Goal: Book appointment/travel/reservation

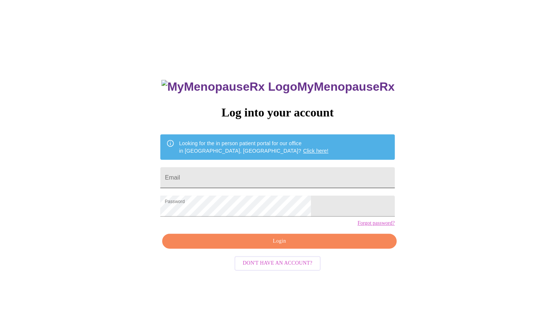
click at [326, 175] on input "Email" at bounding box center [277, 177] width 234 height 21
type input "[PERSON_NAME][EMAIL_ADDRESS][PERSON_NAME][DOMAIN_NAME]"
click at [293, 246] on span "Login" at bounding box center [279, 240] width 217 height 9
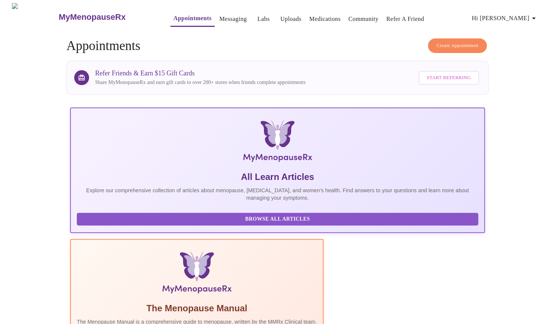
click at [468, 44] on span "Create Appointment" at bounding box center [457, 45] width 42 height 9
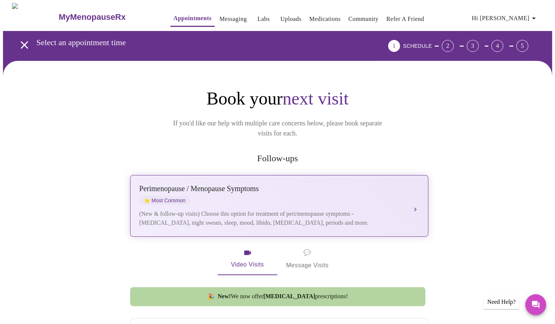
click at [306, 186] on div "[MEDICAL_DATA] / Menopause Symptoms ⭐ Most Common" at bounding box center [271, 194] width 265 height 21
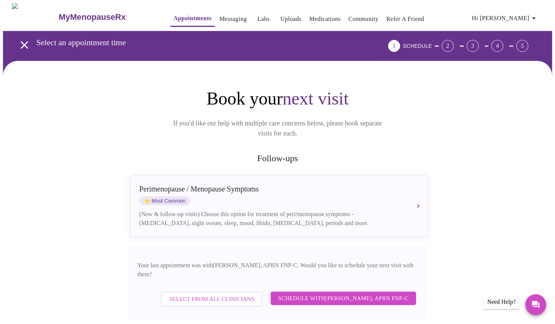
drag, startPoint x: 306, startPoint y: 186, endPoint x: 313, endPoint y: 260, distance: 74.5
click at [313, 260] on div "[MEDICAL_DATA] / Menopause Symptoms ⭐ Most Common (New & follow-up visits) Choo…" at bounding box center [278, 247] width 298 height 144
click at [340, 293] on span "Schedule with [PERSON_NAME], APRN FNP-C" at bounding box center [343, 298] width 130 height 10
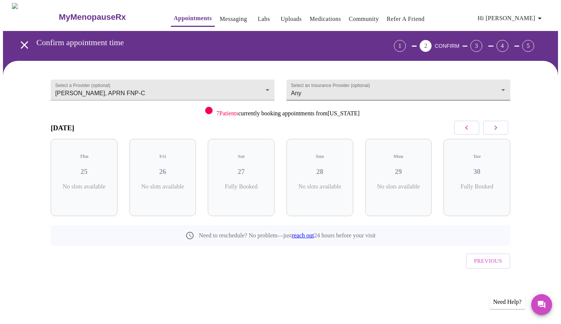
click at [502, 88] on body "MyMenopauseRx Appointments Messaging Labs Uploads Medications Community Refer a…" at bounding box center [280, 154] width 555 height 303
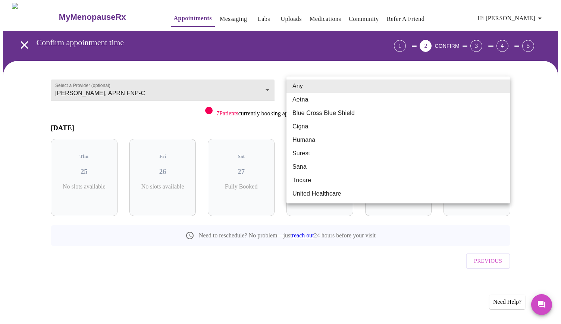
drag, startPoint x: 502, startPoint y: 88, endPoint x: 536, endPoint y: 124, distance: 49.9
click at [536, 124] on div "Any Aetna Blue Cross Blue Shield Cigna Humana Surest Sana Tricare United Health…" at bounding box center [280, 162] width 561 height 324
click at [536, 124] on div at bounding box center [280, 162] width 561 height 324
click at [504, 86] on body "MyMenopauseRx Appointments Messaging Labs Uploads Medications Community Refer a…" at bounding box center [280, 154] width 555 height 303
click at [429, 112] on li "Blue Cross Blue Shield" at bounding box center [398, 112] width 224 height 13
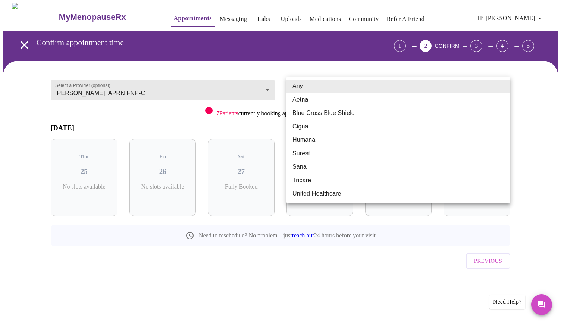
type input "Blue Cross Blue Shield"
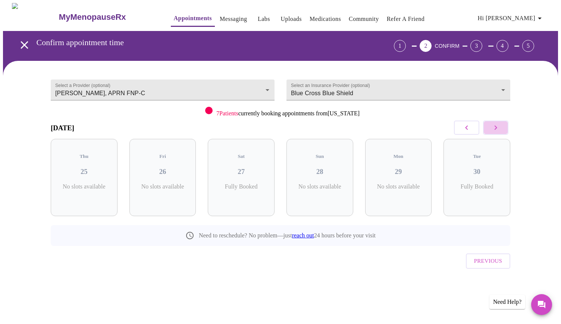
click at [498, 127] on icon "button" at bounding box center [495, 127] width 9 height 9
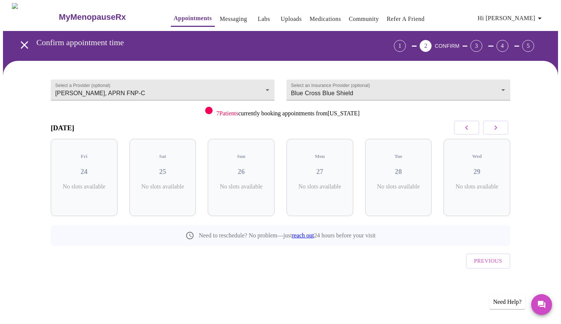
click at [498, 127] on icon "button" at bounding box center [495, 127] width 9 height 9
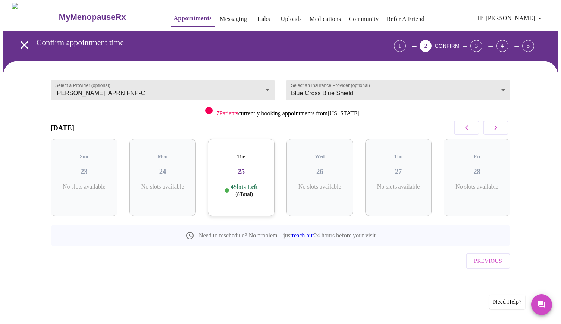
click at [498, 127] on icon "button" at bounding box center [495, 127] width 9 height 9
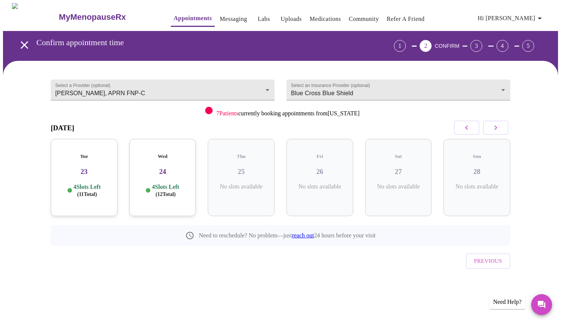
click at [499, 127] on icon "button" at bounding box center [495, 127] width 9 height 9
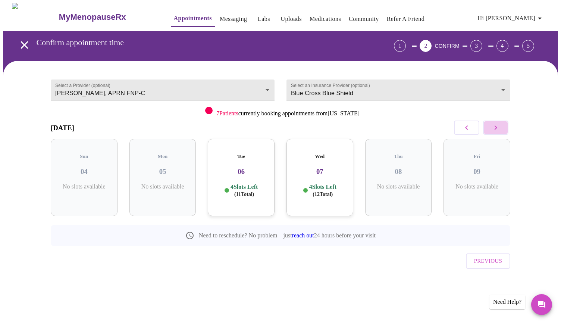
click at [499, 127] on icon "button" at bounding box center [495, 127] width 9 height 9
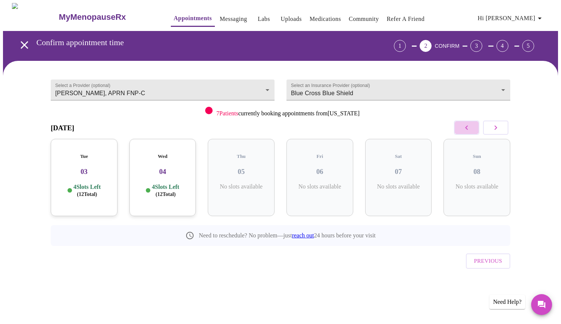
click at [466, 127] on icon "button" at bounding box center [466, 127] width 3 height 4
click at [499, 131] on icon "button" at bounding box center [495, 127] width 9 height 9
click at [89, 167] on h3 "03" at bounding box center [84, 171] width 55 height 8
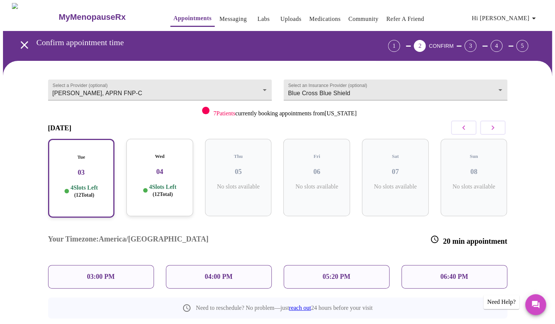
click at [169, 183] on p "4 Slots Left ( 12 Total)" at bounding box center [162, 190] width 27 height 15
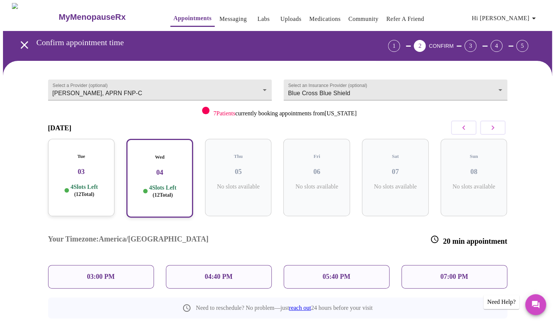
click at [98, 170] on div "Tue 03 4 Slots Left ( 12 Total)" at bounding box center [81, 177] width 67 height 77
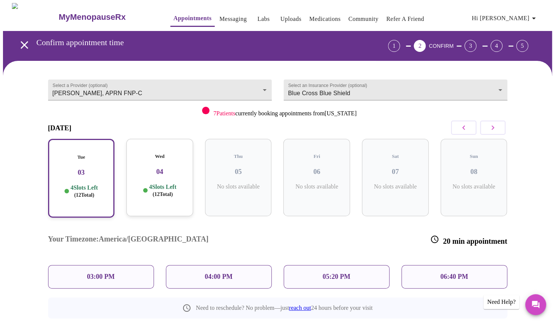
click at [163, 167] on h3 "04" at bounding box center [159, 171] width 55 height 8
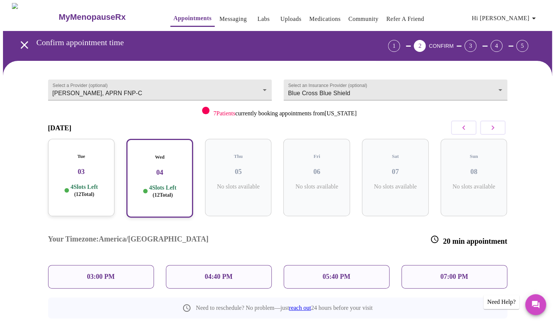
click at [102, 167] on h3 "03" at bounding box center [81, 171] width 55 height 8
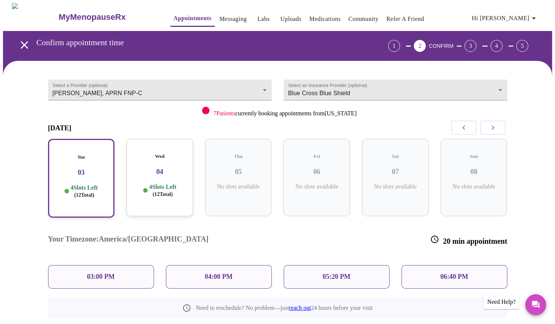
click at [373, 221] on div "Your Timezone: [GEOGRAPHIC_DATA]/[GEOGRAPHIC_DATA] 20 min appointment" at bounding box center [277, 240] width 471 height 38
click at [183, 168] on h3 "04" at bounding box center [159, 171] width 55 height 8
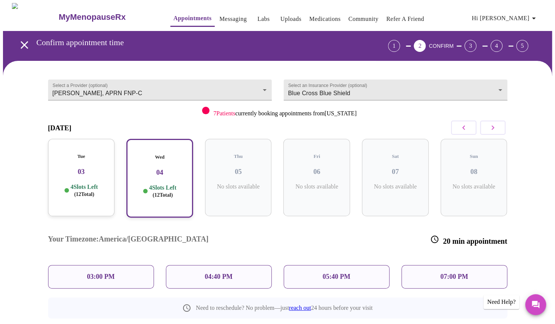
click at [77, 167] on h3 "03" at bounding box center [81, 171] width 55 height 8
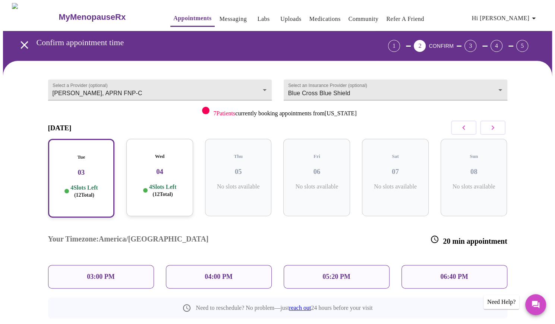
click at [161, 167] on h3 "04" at bounding box center [159, 171] width 55 height 8
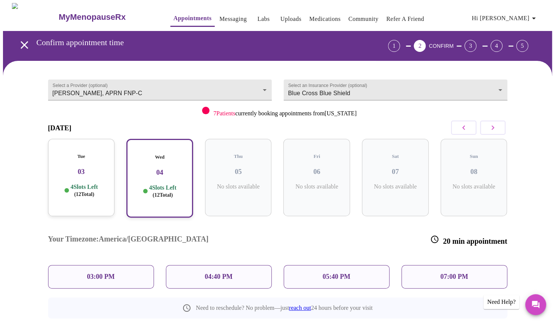
click at [90, 167] on h3 "03" at bounding box center [81, 171] width 55 height 8
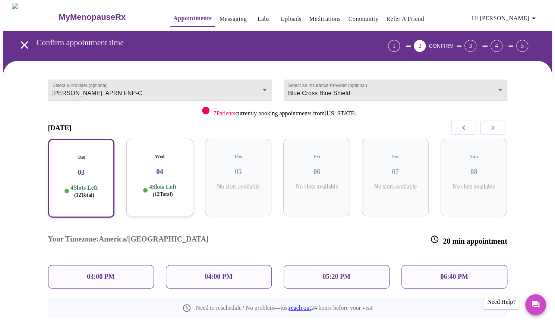
click at [340, 272] on p "05:20 PM" at bounding box center [336, 276] width 28 height 8
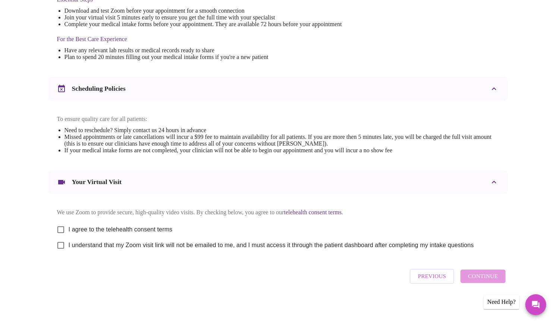
scroll to position [217, 0]
click at [62, 225] on input "I agree to the telehealth consent terms" at bounding box center [61, 229] width 16 height 16
checkbox input "true"
click at [60, 246] on input "I understand that my Zoom visit link will not be emailed to me, and I must acce…" at bounding box center [61, 245] width 16 height 16
checkbox input "true"
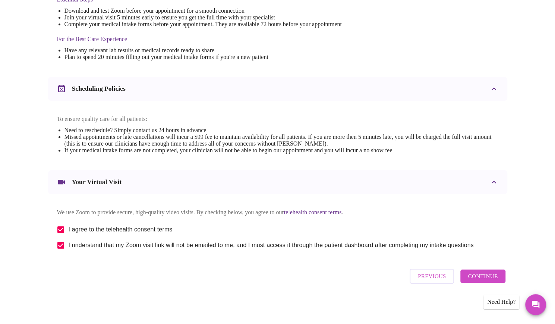
click at [490, 278] on span "Continue" at bounding box center [483, 276] width 30 height 10
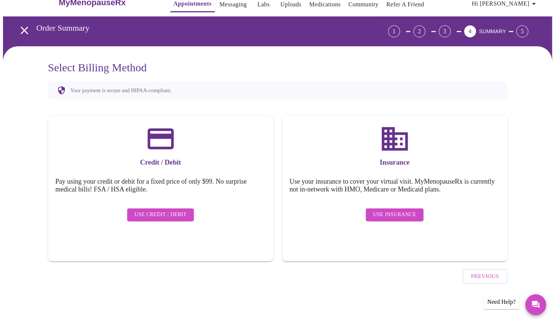
scroll to position [0, 0]
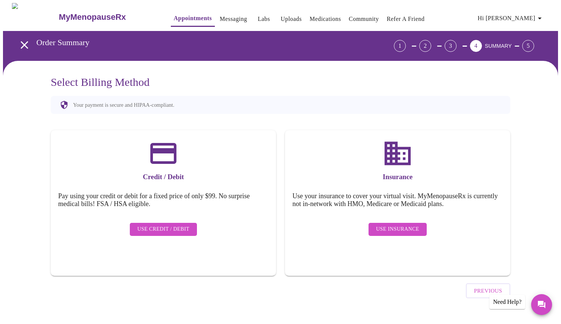
click at [414, 224] on span "Use Insurance" at bounding box center [397, 228] width 43 height 9
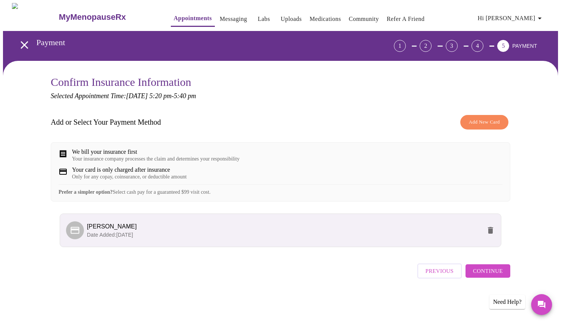
click at [497, 275] on span "Continue" at bounding box center [488, 271] width 30 height 10
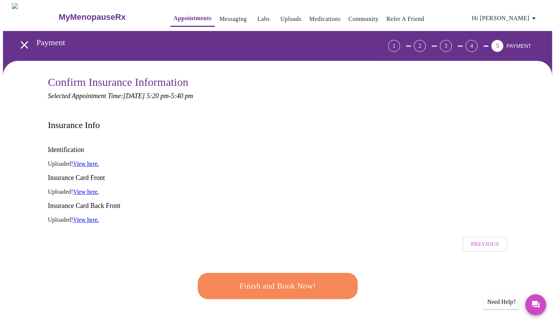
click at [293, 279] on span "Finish and Book Now!" at bounding box center [278, 286] width 138 height 14
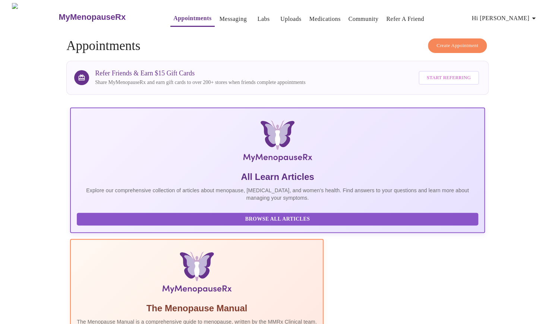
click at [535, 15] on icon "button" at bounding box center [533, 18] width 9 height 9
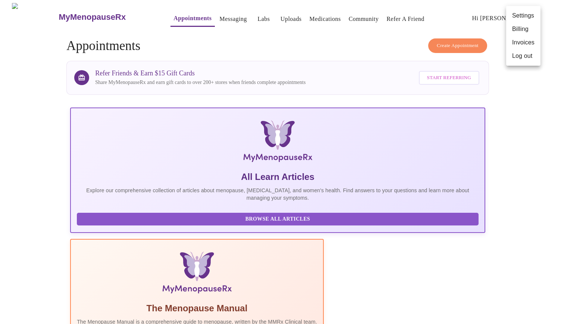
click at [521, 55] on li "Log out" at bounding box center [523, 55] width 34 height 13
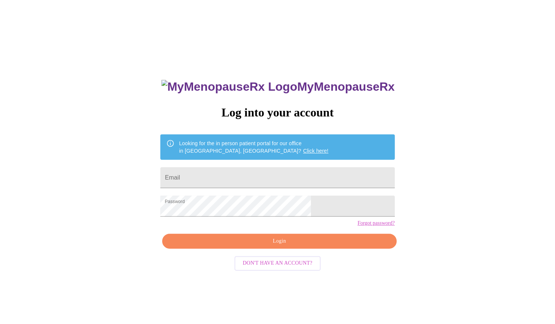
click at [521, 55] on div "MyMenopauseRx Log into your account Looking for the in person patient portal fo…" at bounding box center [277, 197] width 549 height 388
